Goal: Task Accomplishment & Management: Manage account settings

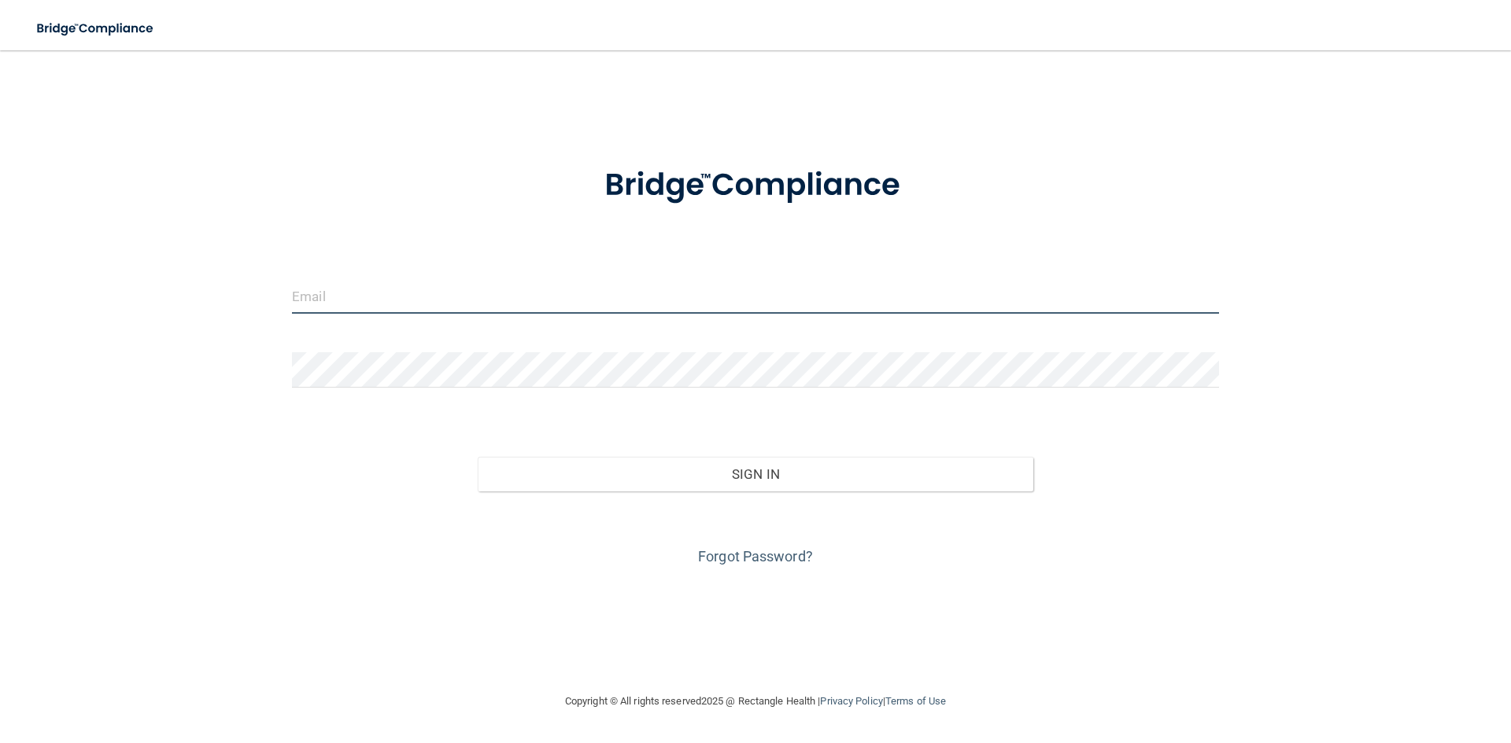
click at [317, 301] on input "email" at bounding box center [755, 296] width 927 height 35
type input "[EMAIL_ADDRESS][DOMAIN_NAME]"
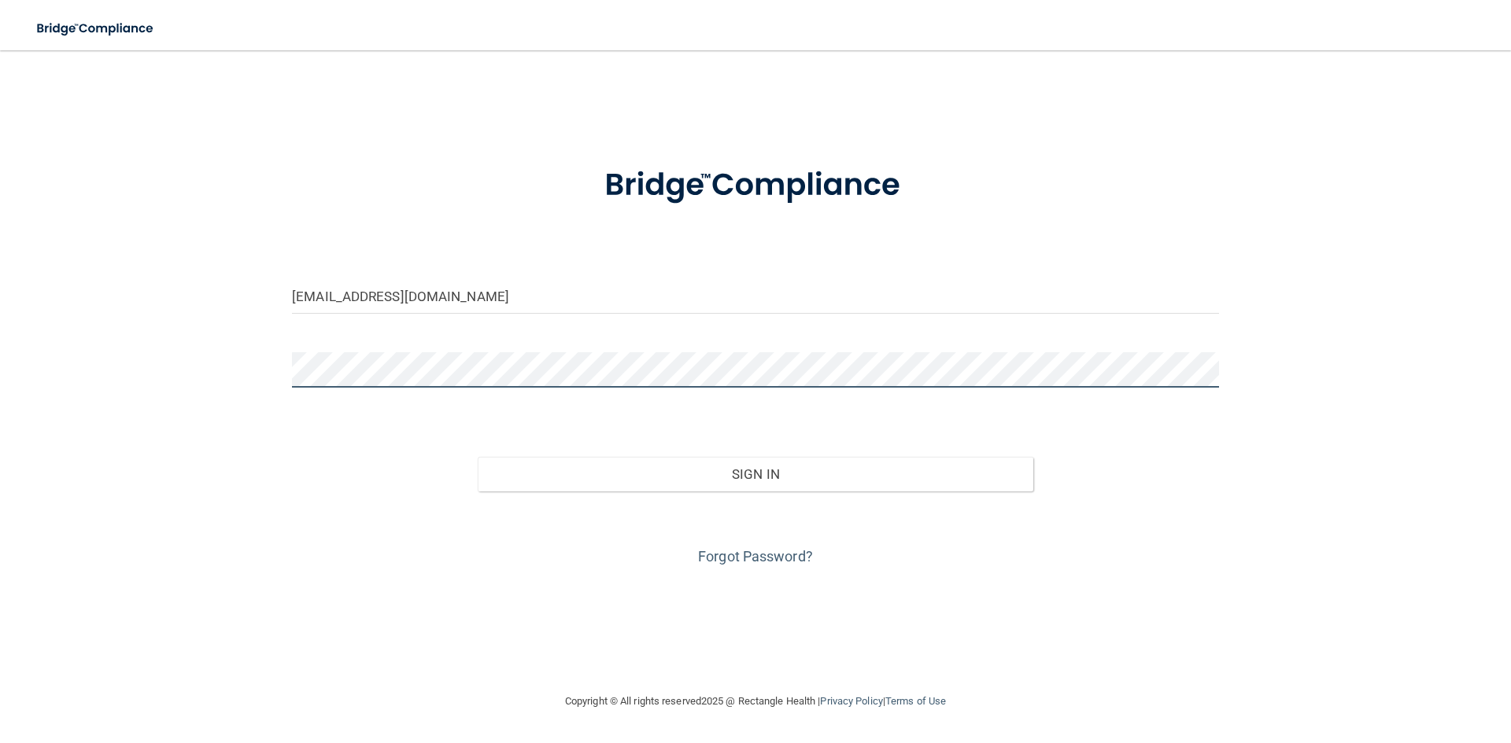
click at [478, 457] on button "Sign In" at bounding box center [756, 474] width 556 height 35
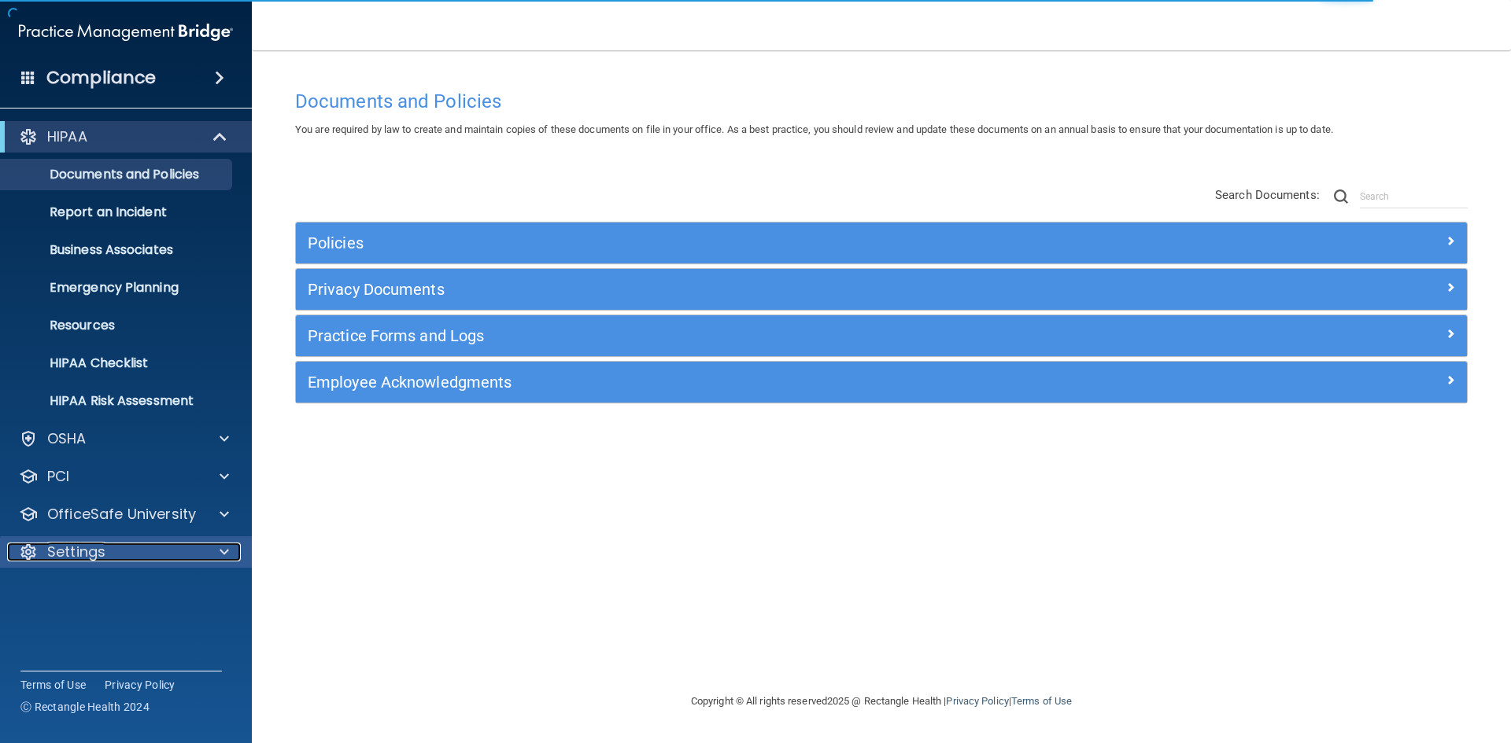
click at [104, 552] on p "Settings" at bounding box center [76, 552] width 58 height 19
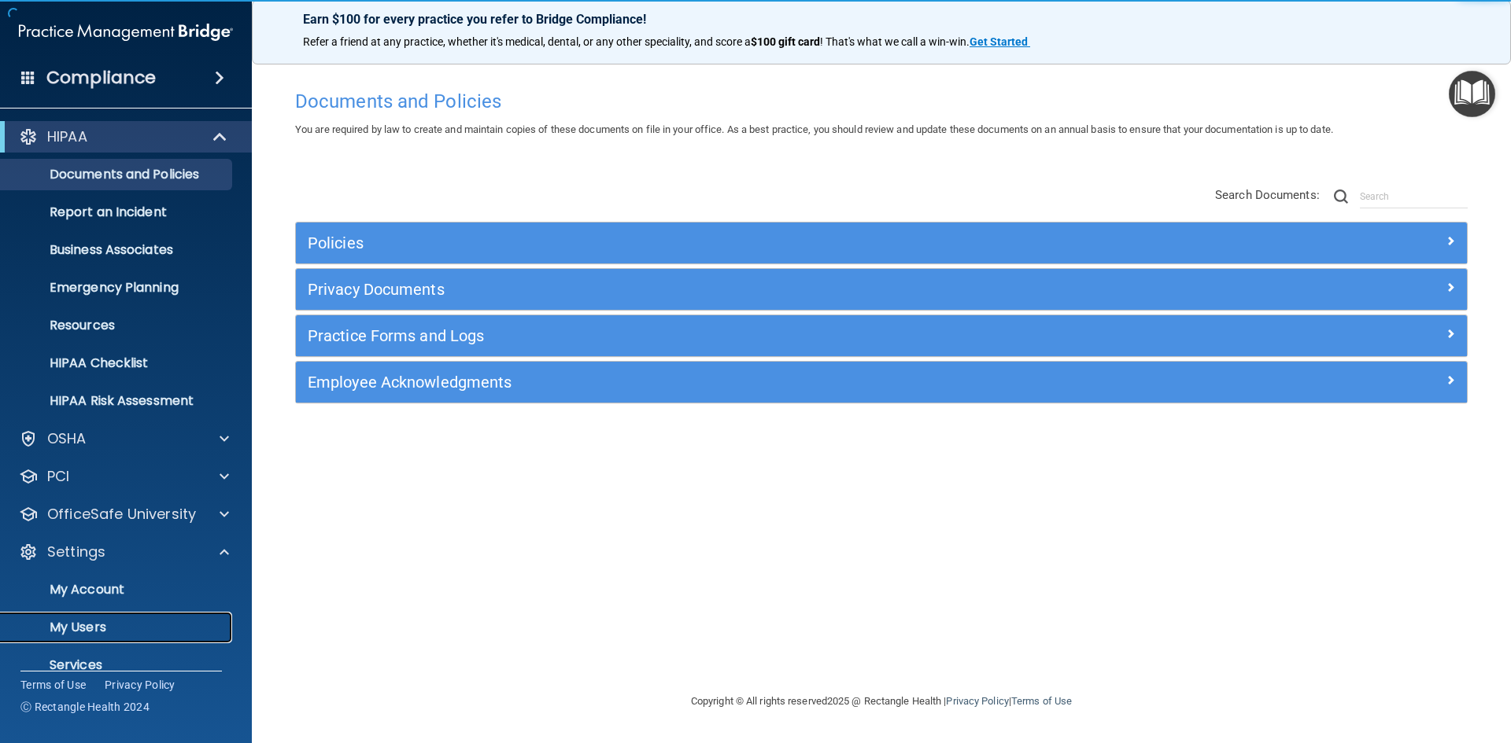
click at [95, 622] on p "My Users" at bounding box center [117, 628] width 215 height 16
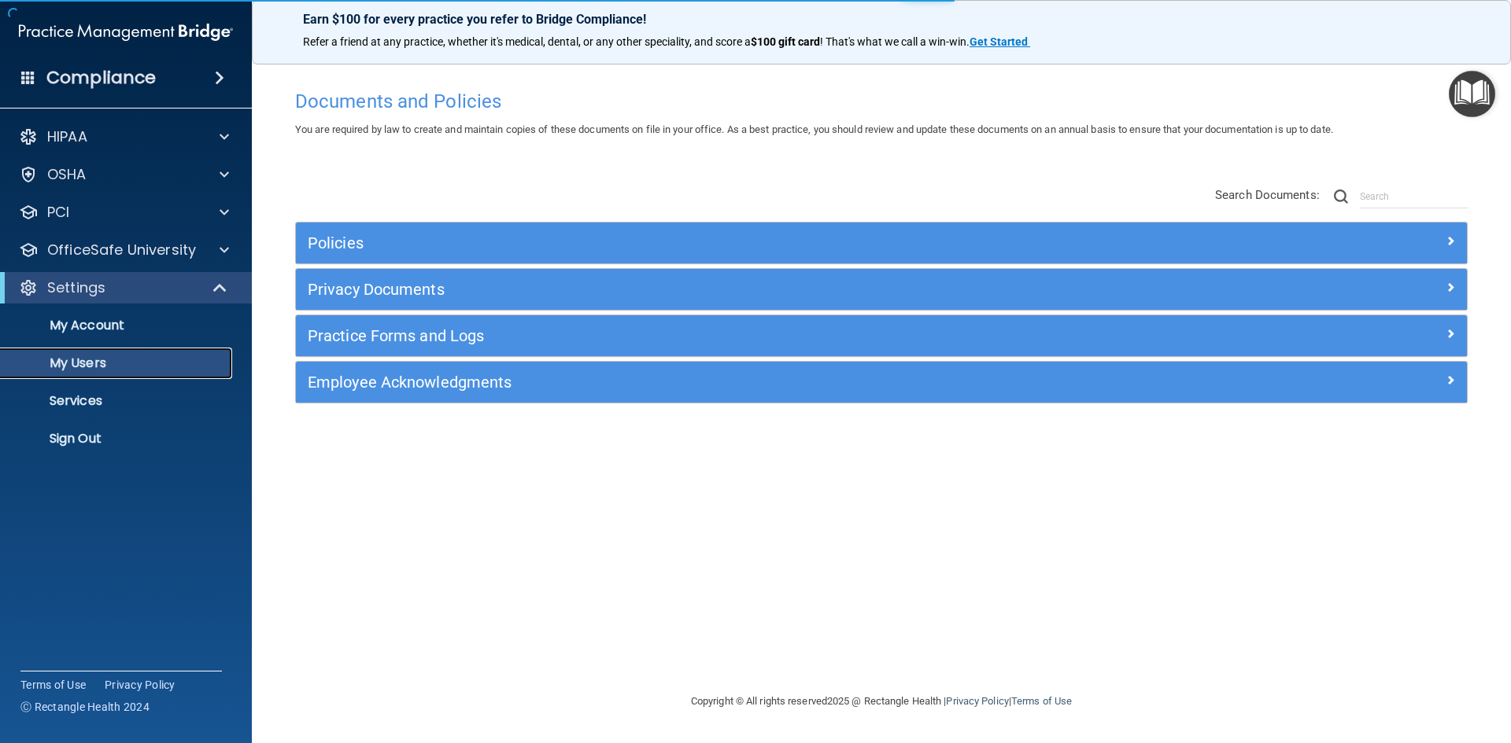
select select "20"
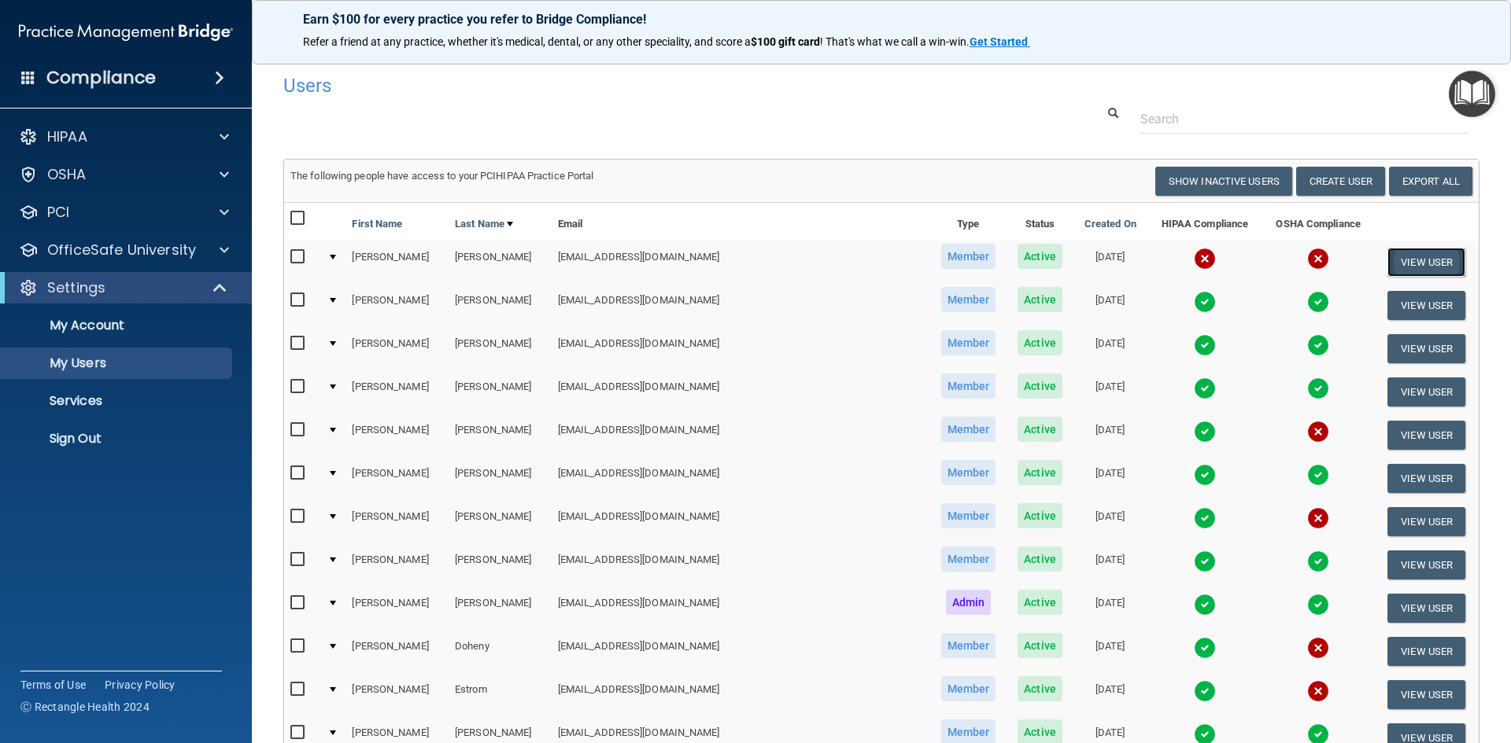
click at [1403, 261] on button "View User" at bounding box center [1426, 262] width 78 height 29
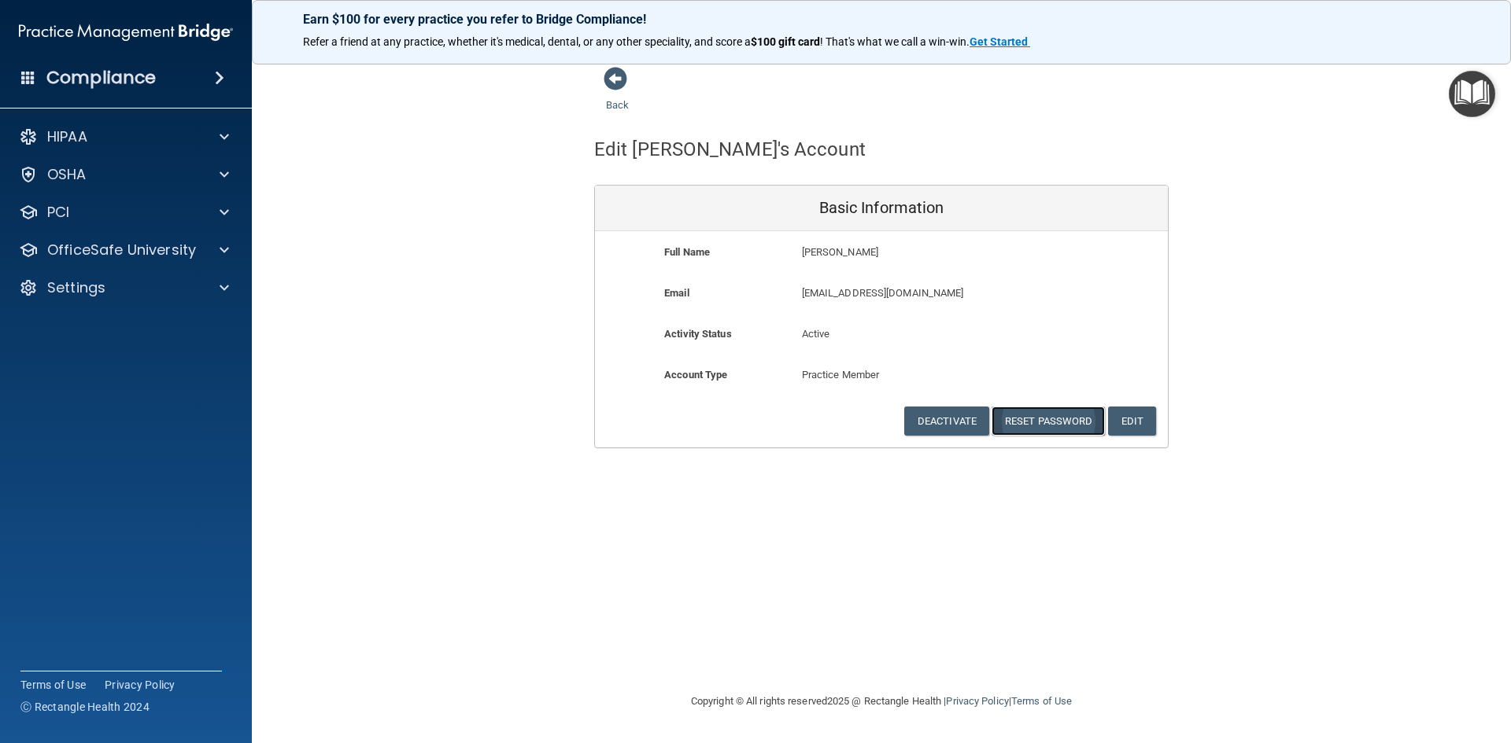
click at [1053, 418] on button "Reset Password" at bounding box center [1047, 421] width 113 height 29
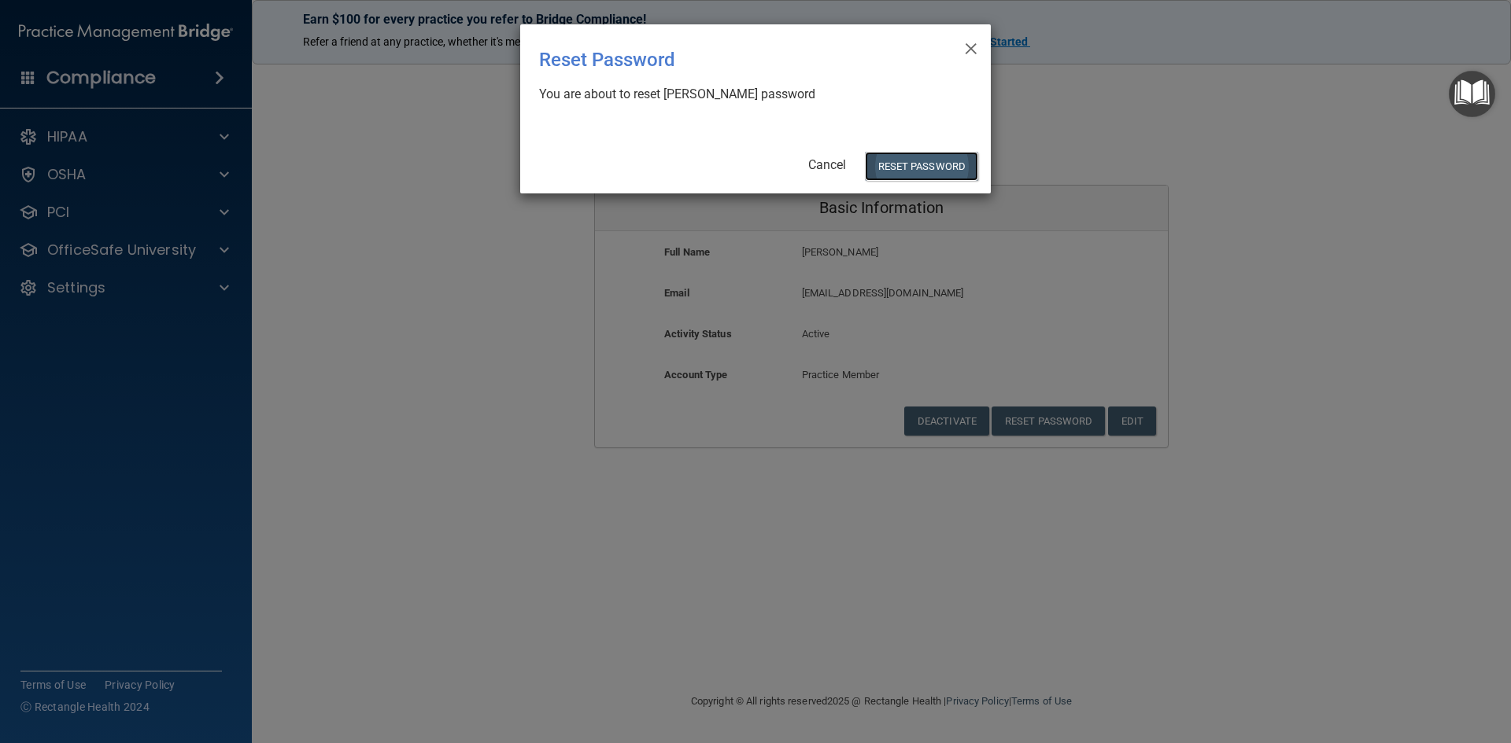
click at [922, 160] on button "Reset Password" at bounding box center [921, 166] width 113 height 29
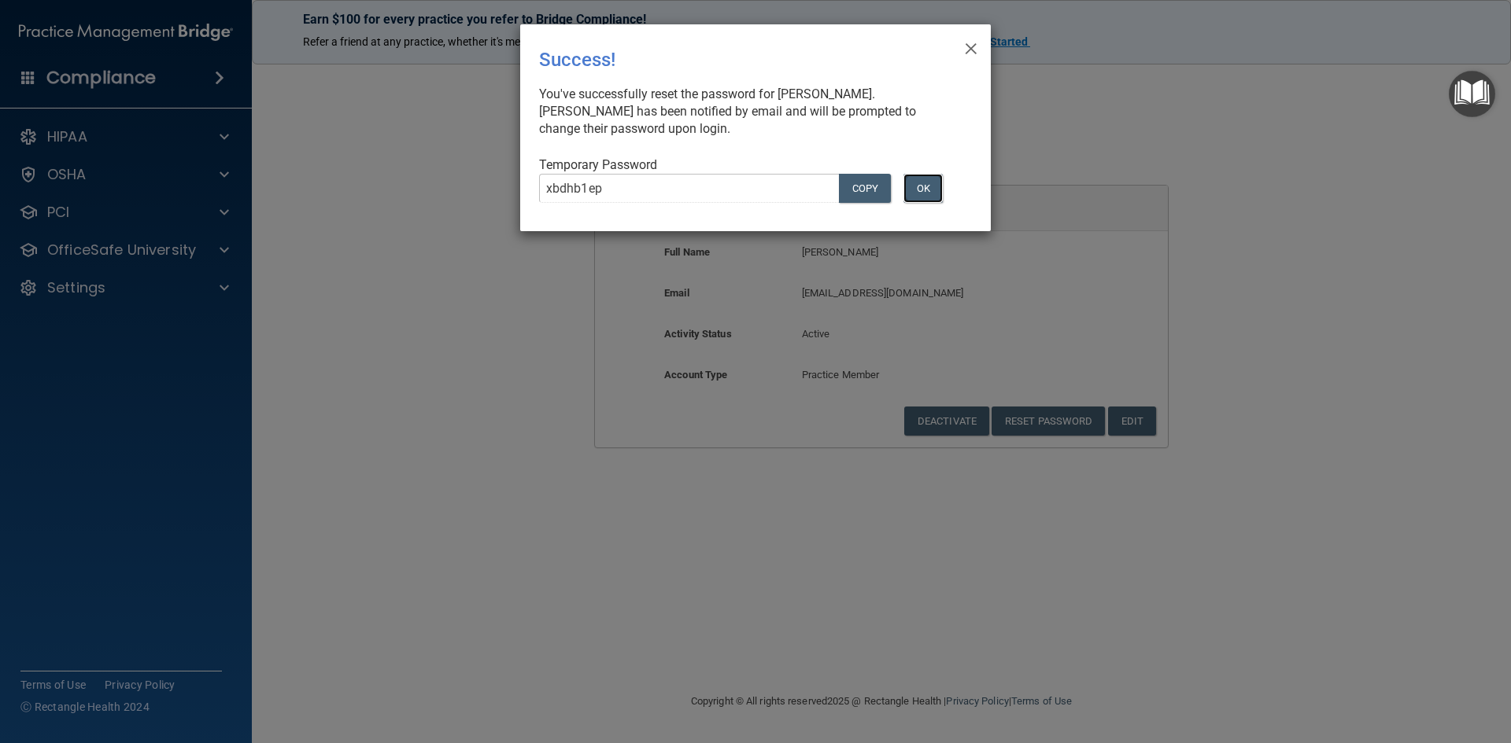
click at [930, 192] on button "OK" at bounding box center [922, 188] width 39 height 29
